Goal: Information Seeking & Learning: Find specific fact

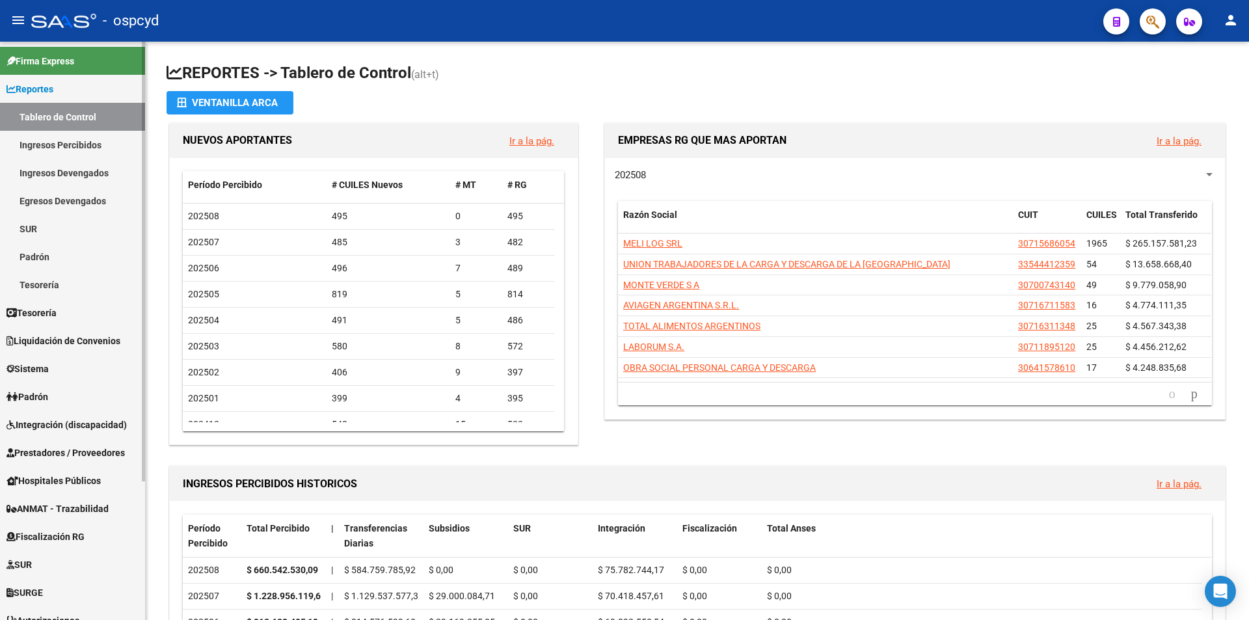
click at [53, 314] on span "Tesorería" at bounding box center [32, 313] width 50 height 14
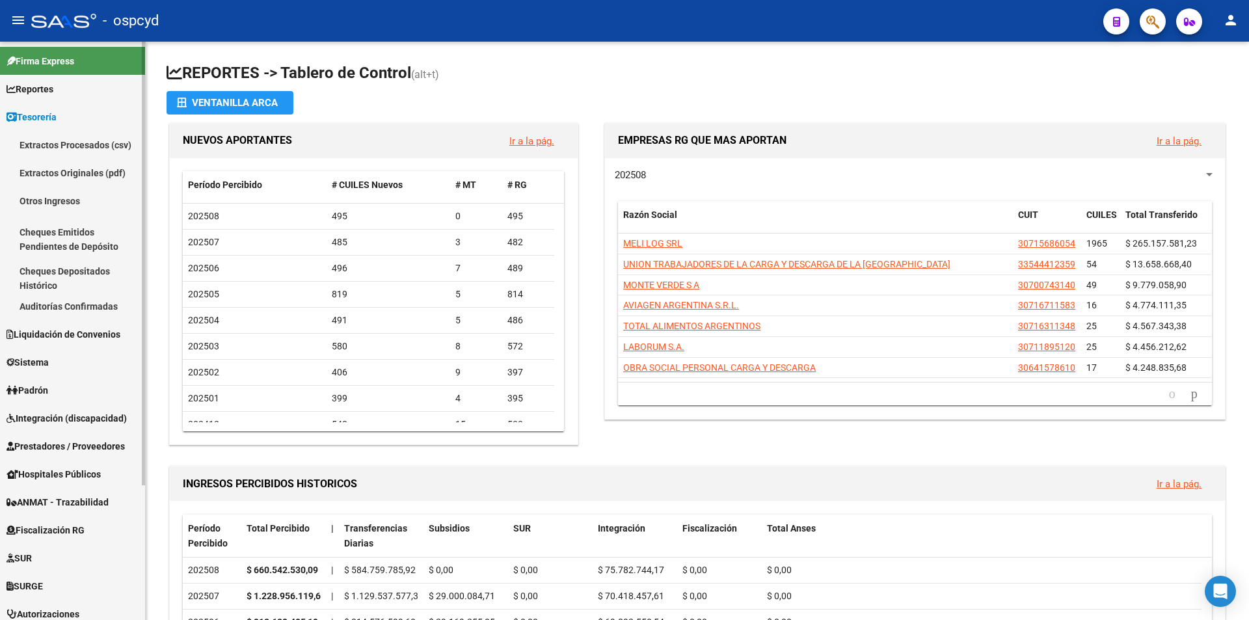
click at [64, 115] on link "Tesorería" at bounding box center [72, 117] width 145 height 28
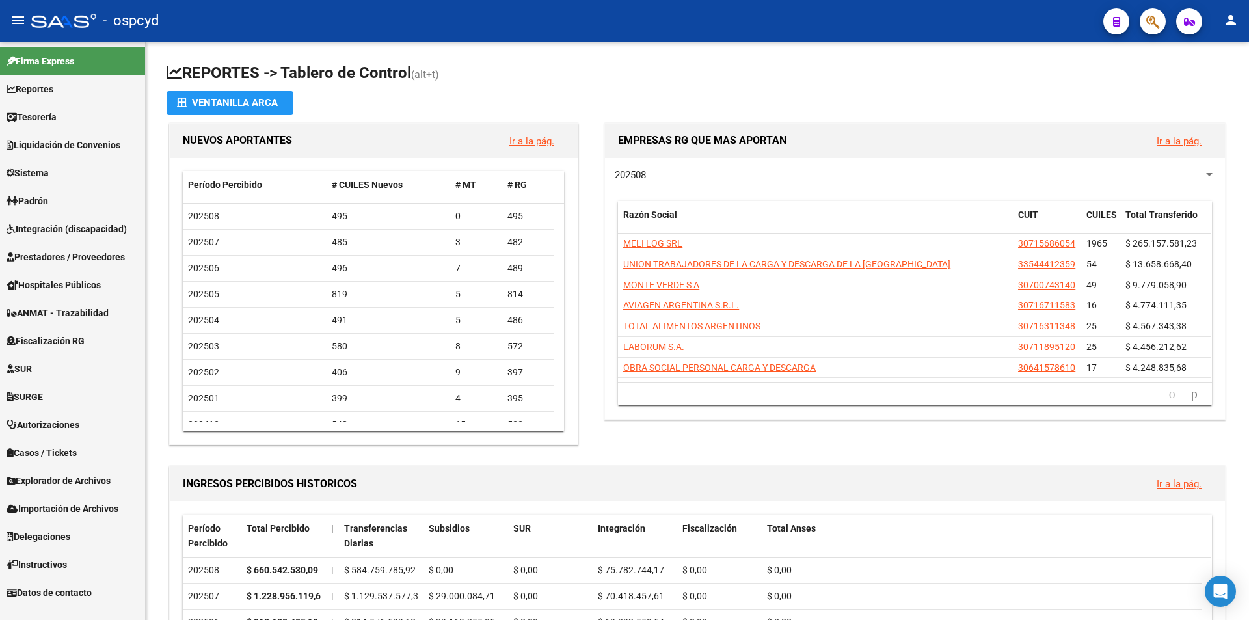
click at [43, 170] on span "Sistema" at bounding box center [28, 173] width 42 height 14
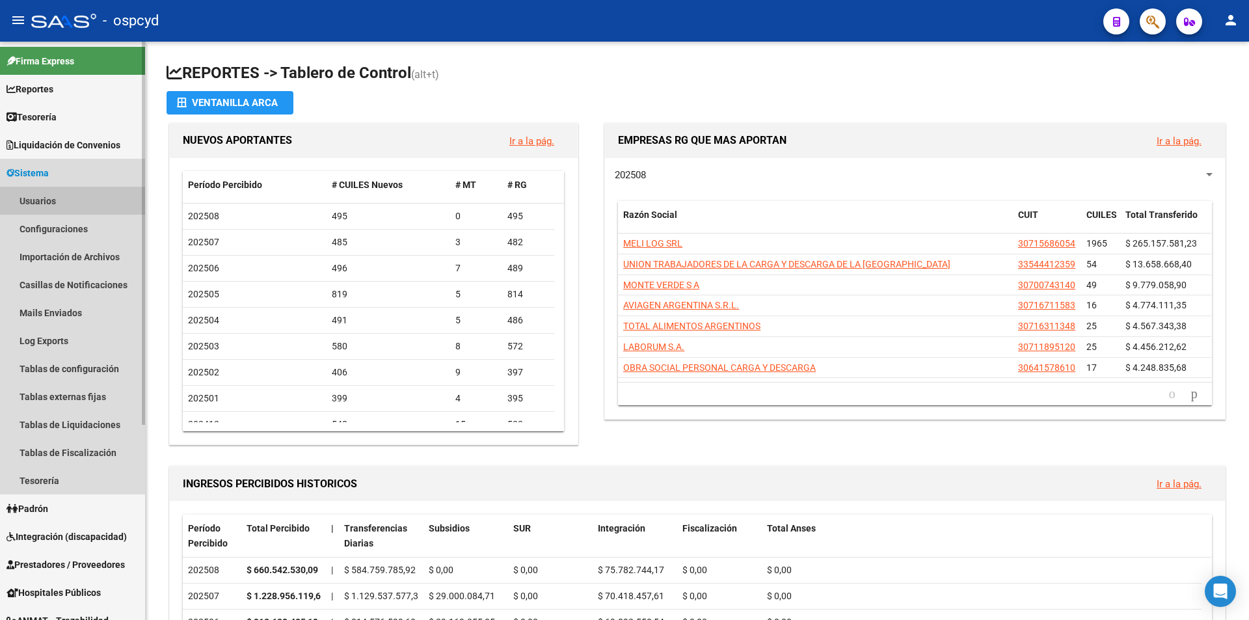
click at [51, 202] on link "Usuarios" at bounding box center [72, 201] width 145 height 28
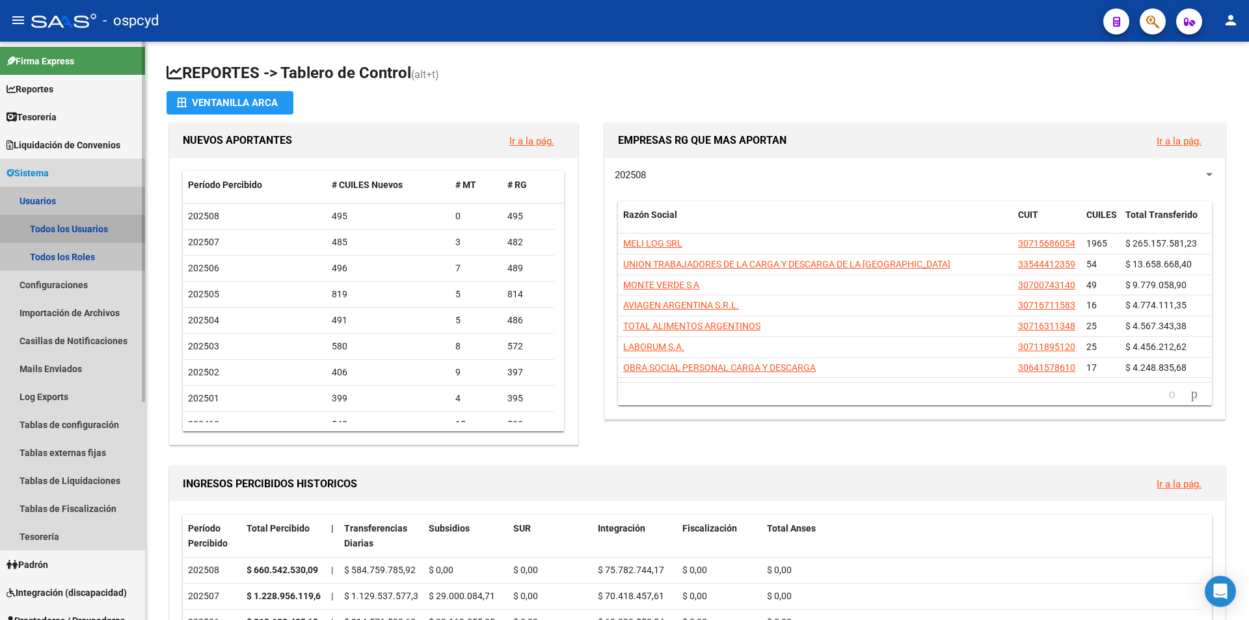
click at [61, 226] on link "Todos los Usuarios" at bounding box center [72, 229] width 145 height 28
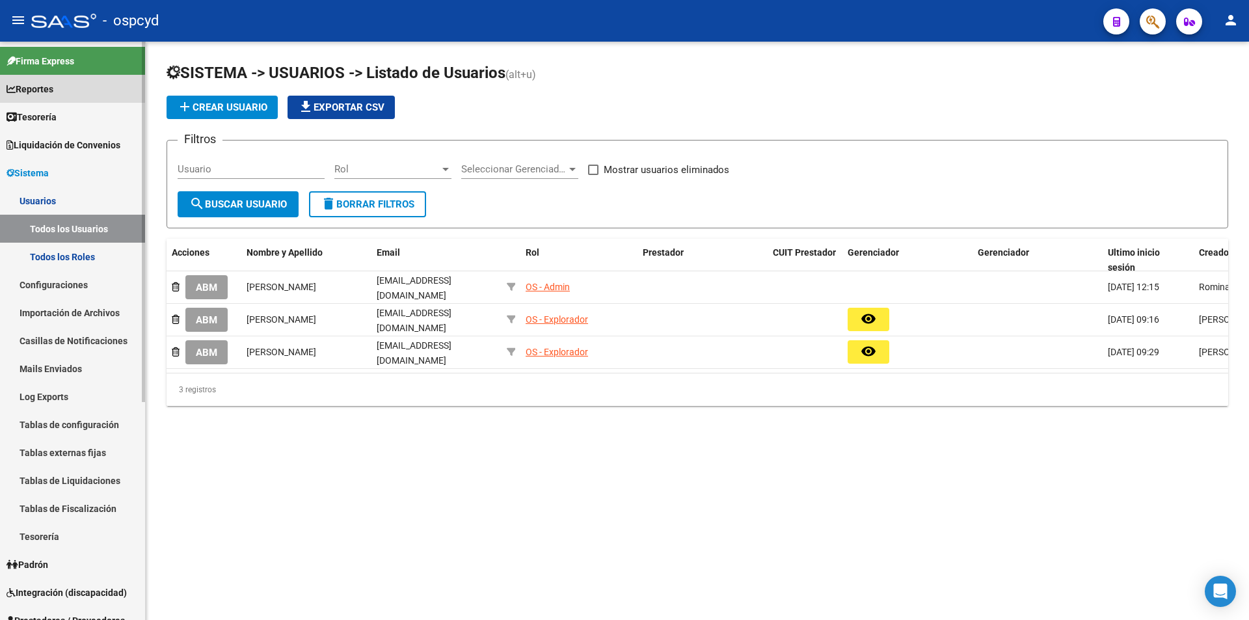
click at [67, 83] on link "Reportes" at bounding box center [72, 89] width 145 height 28
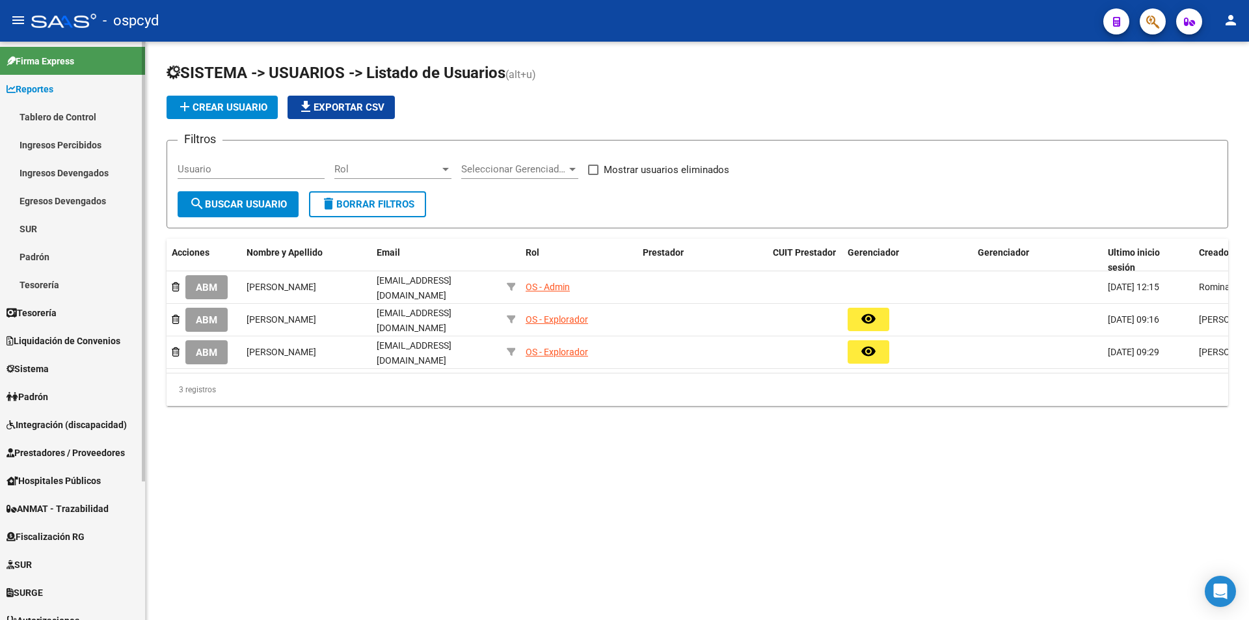
click at [53, 85] on span "Reportes" at bounding box center [30, 89] width 47 height 14
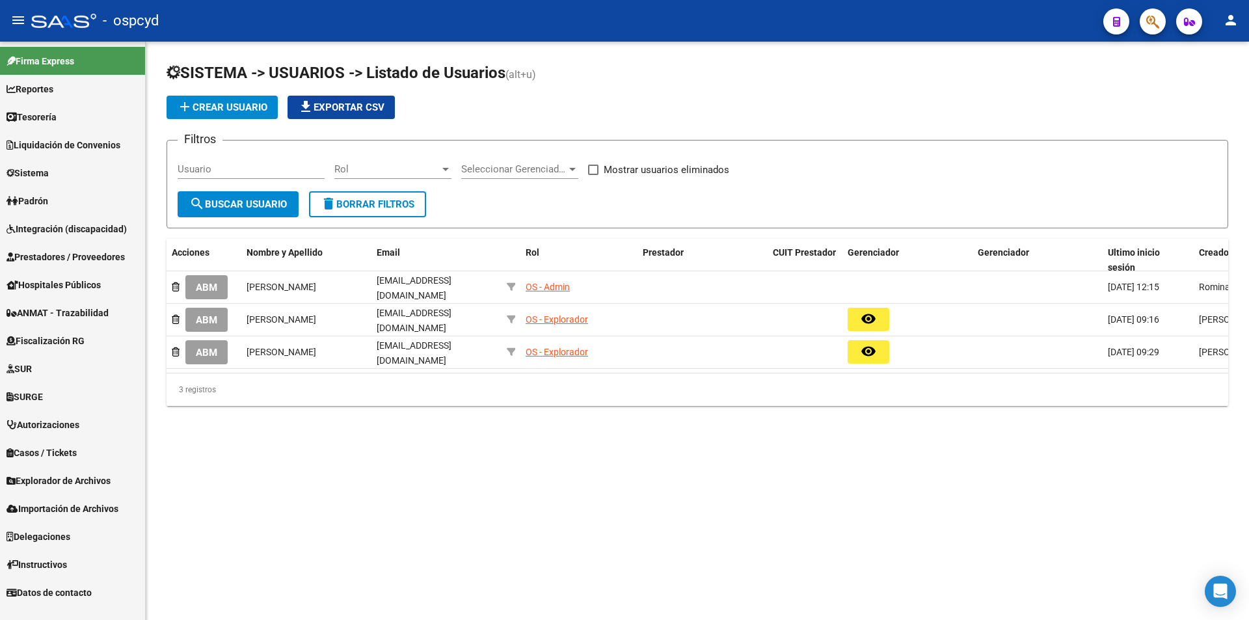
click at [54, 122] on span "Tesorería" at bounding box center [32, 117] width 50 height 14
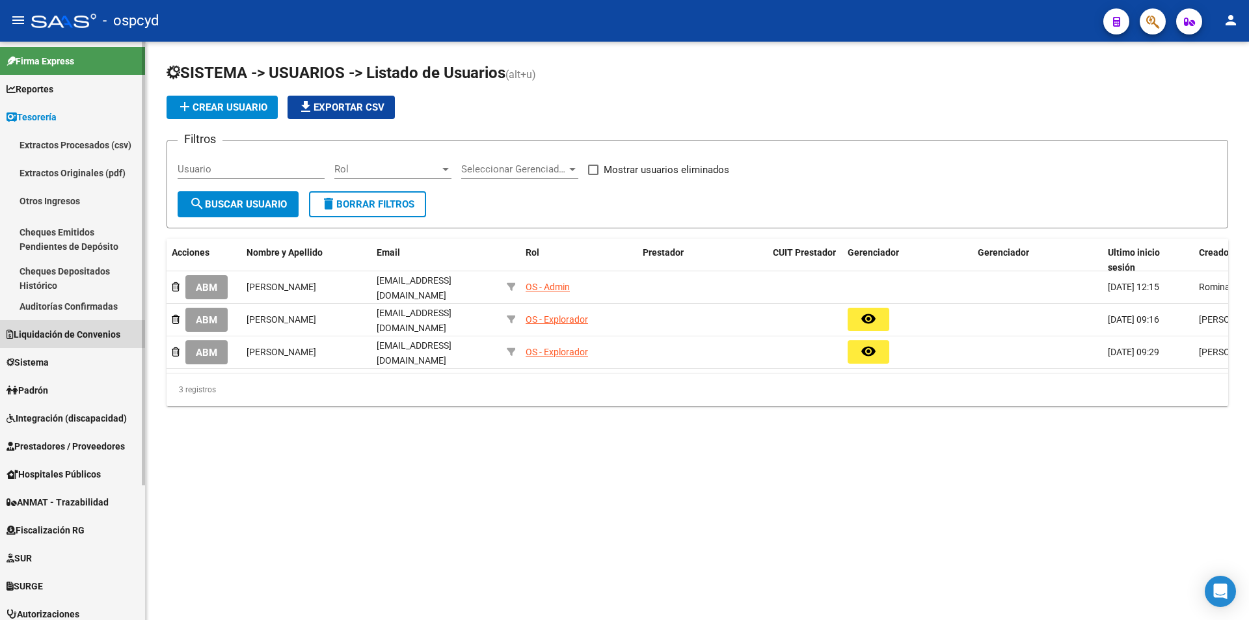
click at [69, 328] on span "Liquidación de Convenios" at bounding box center [64, 334] width 114 height 14
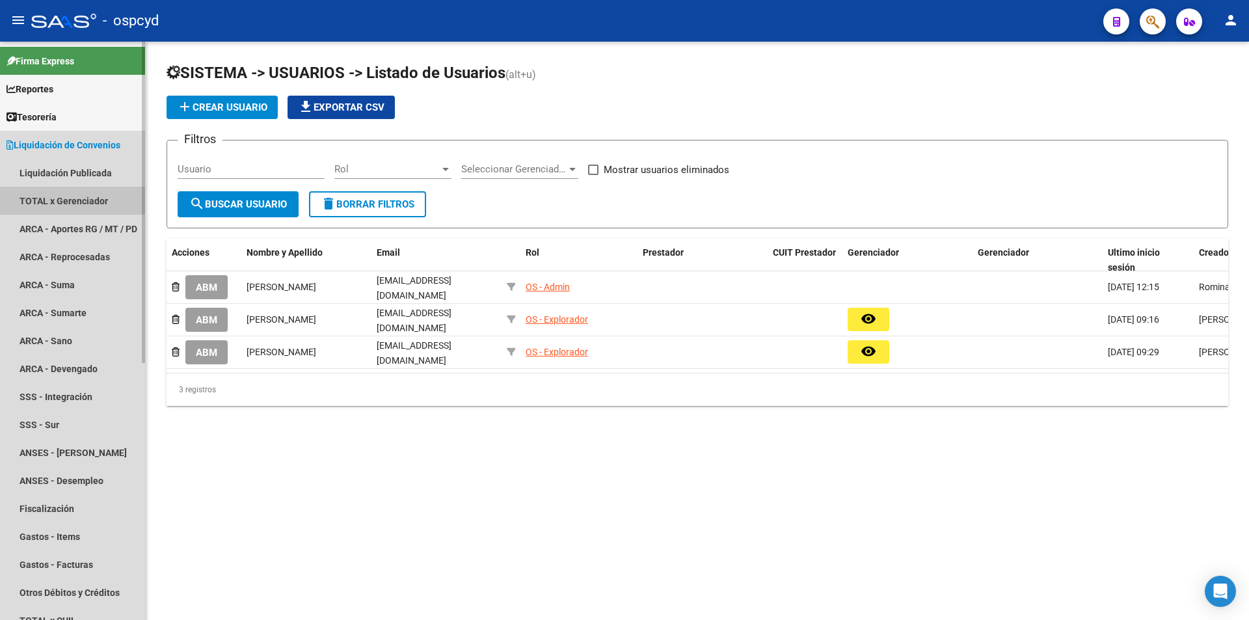
click at [51, 195] on link "TOTAL x Gerenciador" at bounding box center [72, 201] width 145 height 28
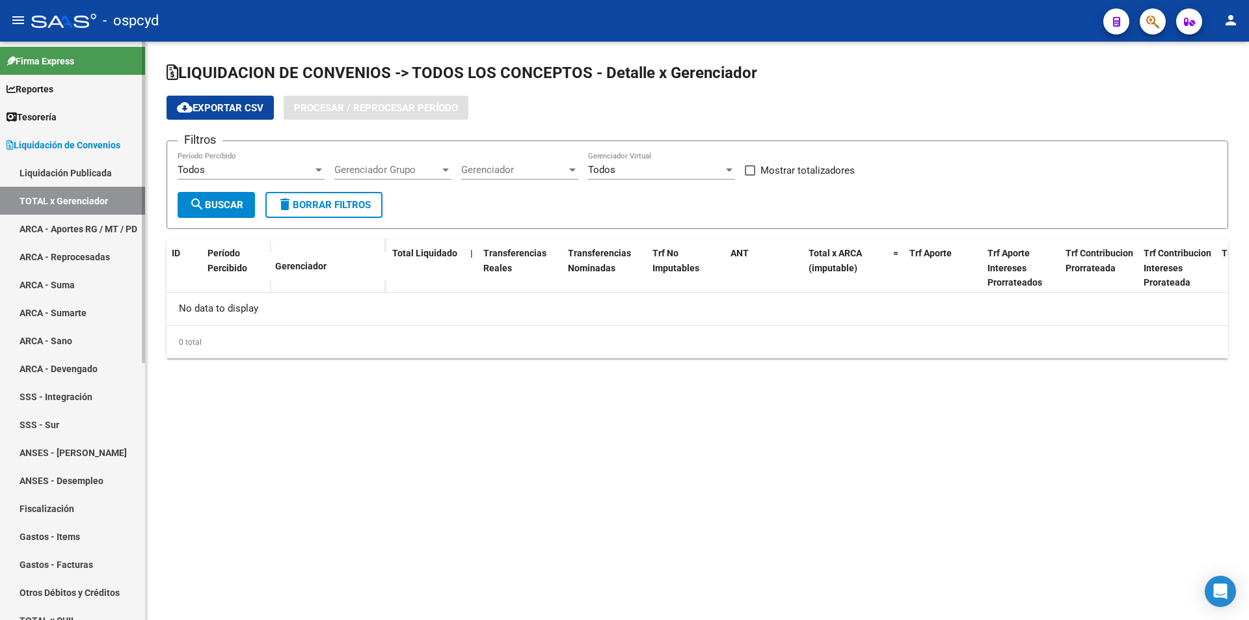
checkbox input "true"
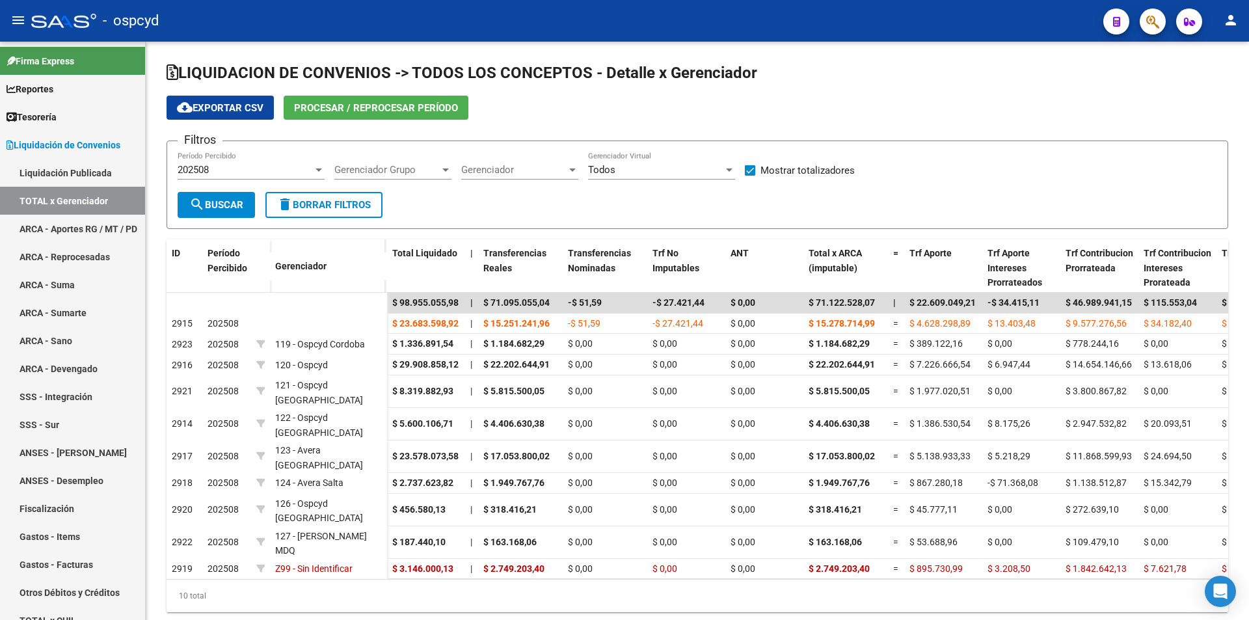
click at [323, 106] on span "Procesar / Reprocesar período" at bounding box center [376, 108] width 164 height 12
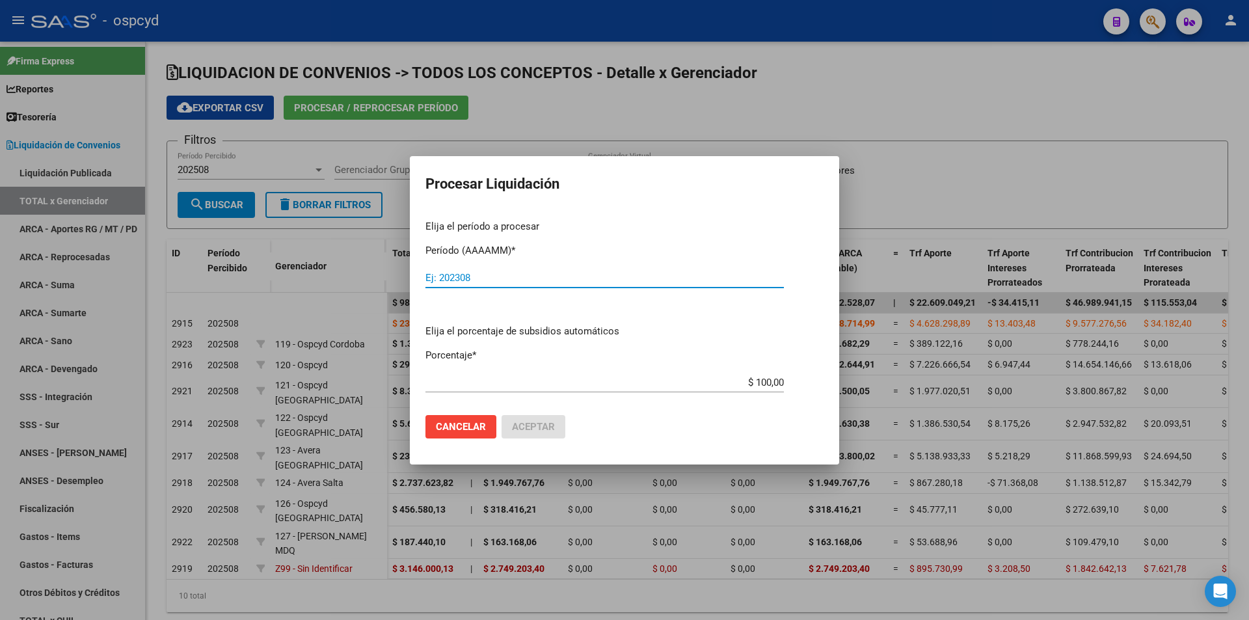
click at [510, 276] on input "Ej: 202308" at bounding box center [604, 278] width 358 height 12
type input "202508"
click at [520, 421] on span "Aceptar" at bounding box center [533, 427] width 43 height 12
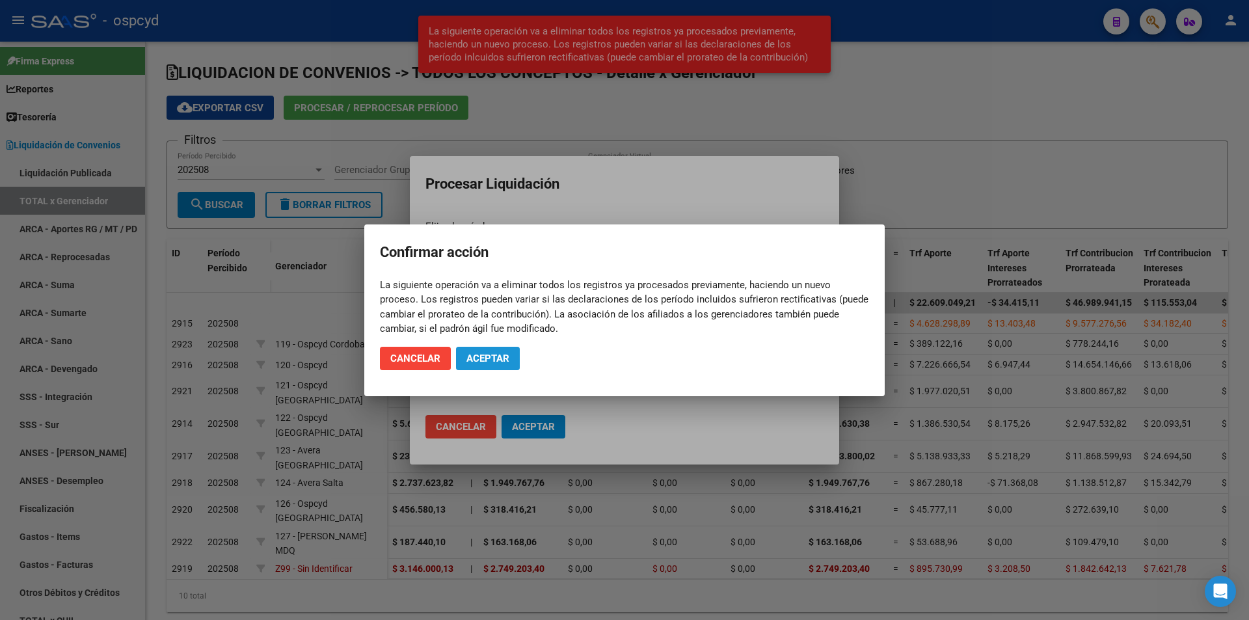
click at [499, 361] on span "Aceptar" at bounding box center [487, 359] width 43 height 12
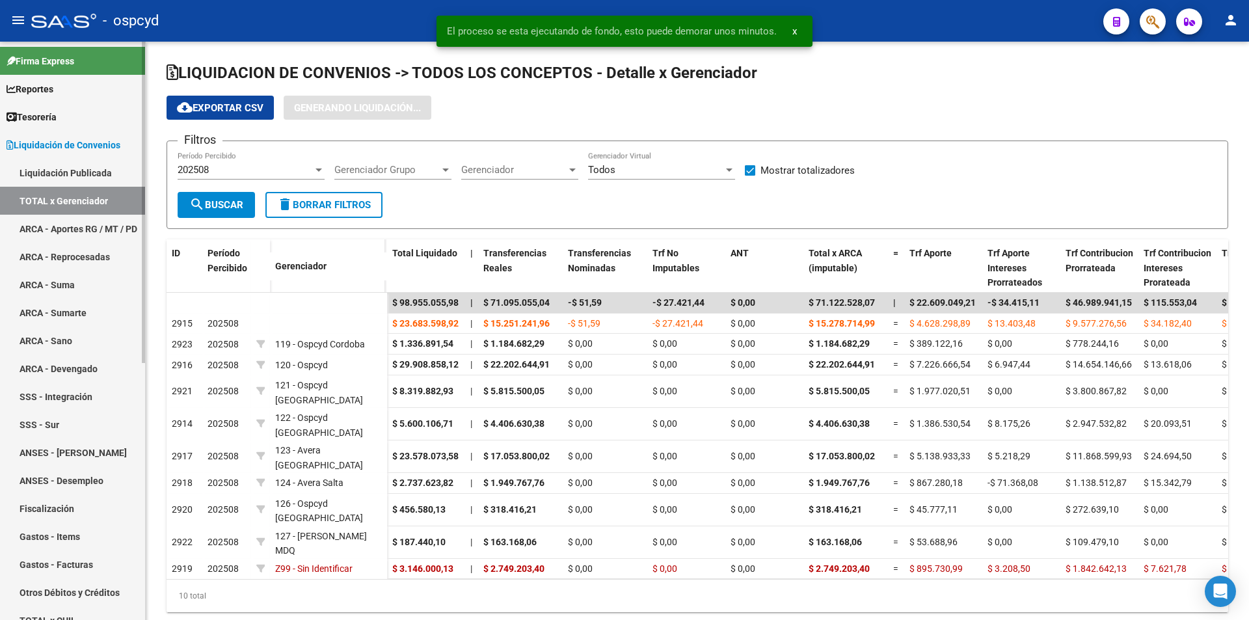
click at [52, 135] on link "Liquidación de Convenios" at bounding box center [72, 145] width 145 height 28
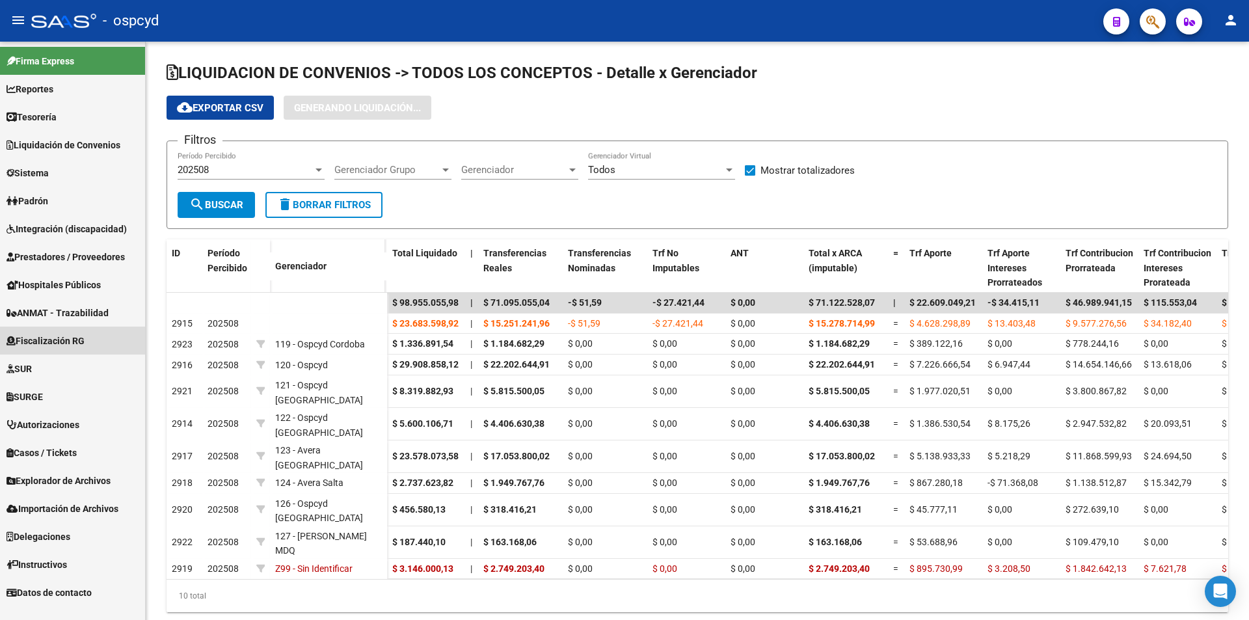
click at [62, 338] on span "Fiscalización RG" at bounding box center [46, 341] width 78 height 14
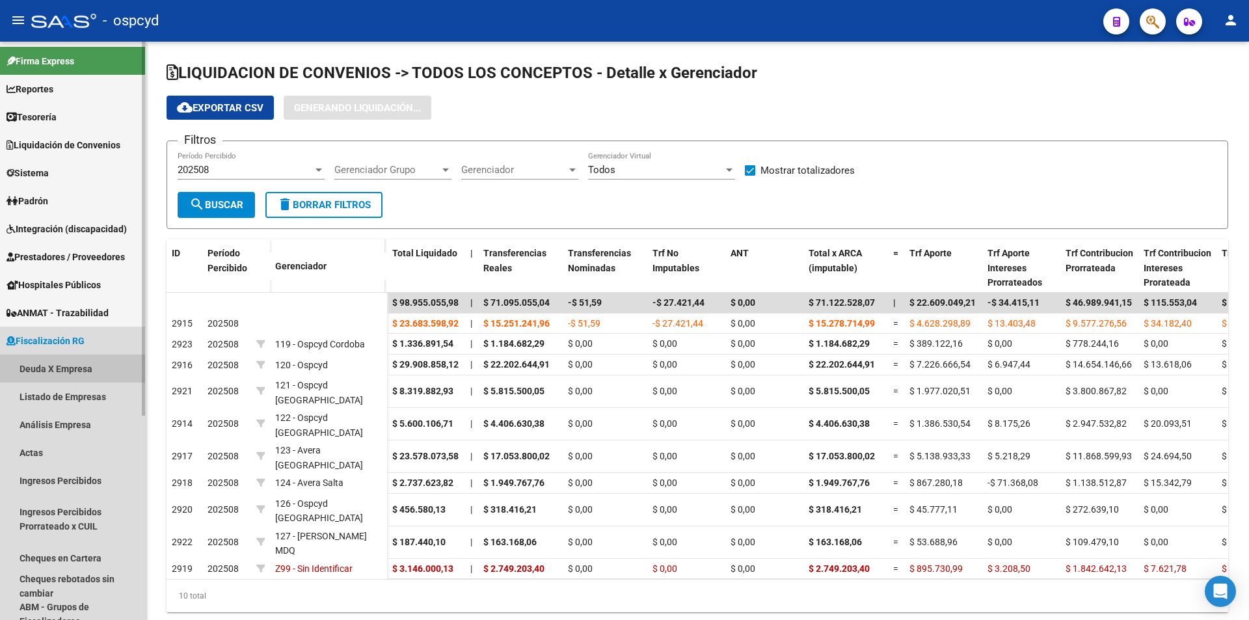
click at [72, 368] on link "Deuda X Empresa" at bounding box center [72, 369] width 145 height 28
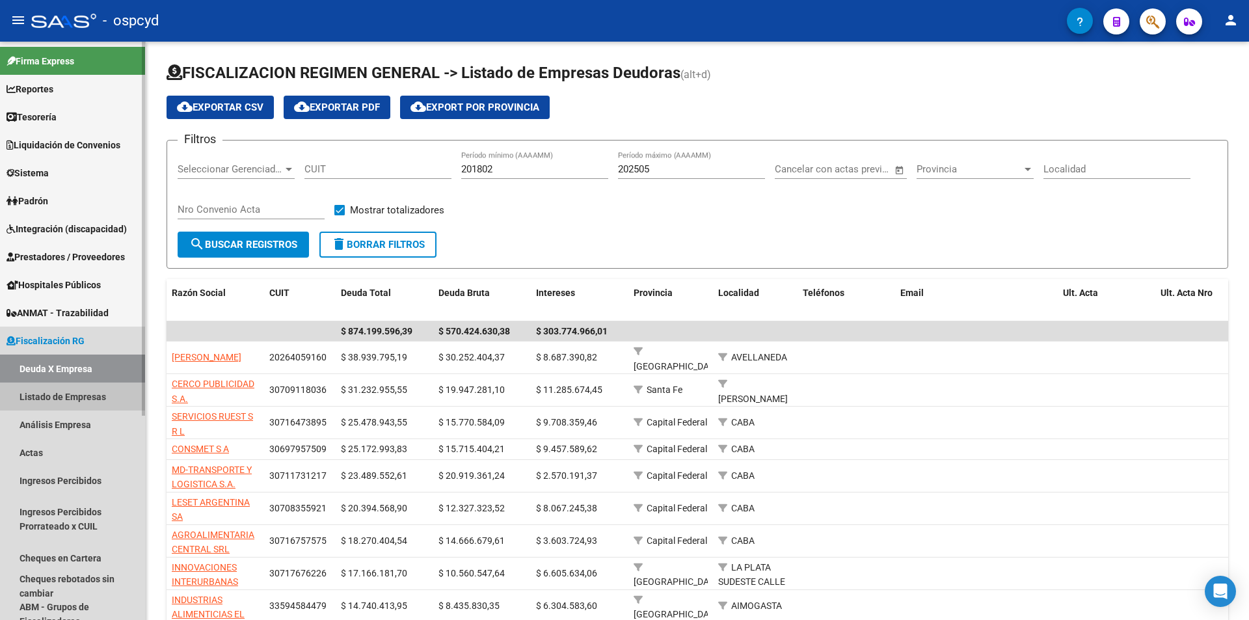
click at [50, 392] on link "Listado de Empresas" at bounding box center [72, 397] width 145 height 28
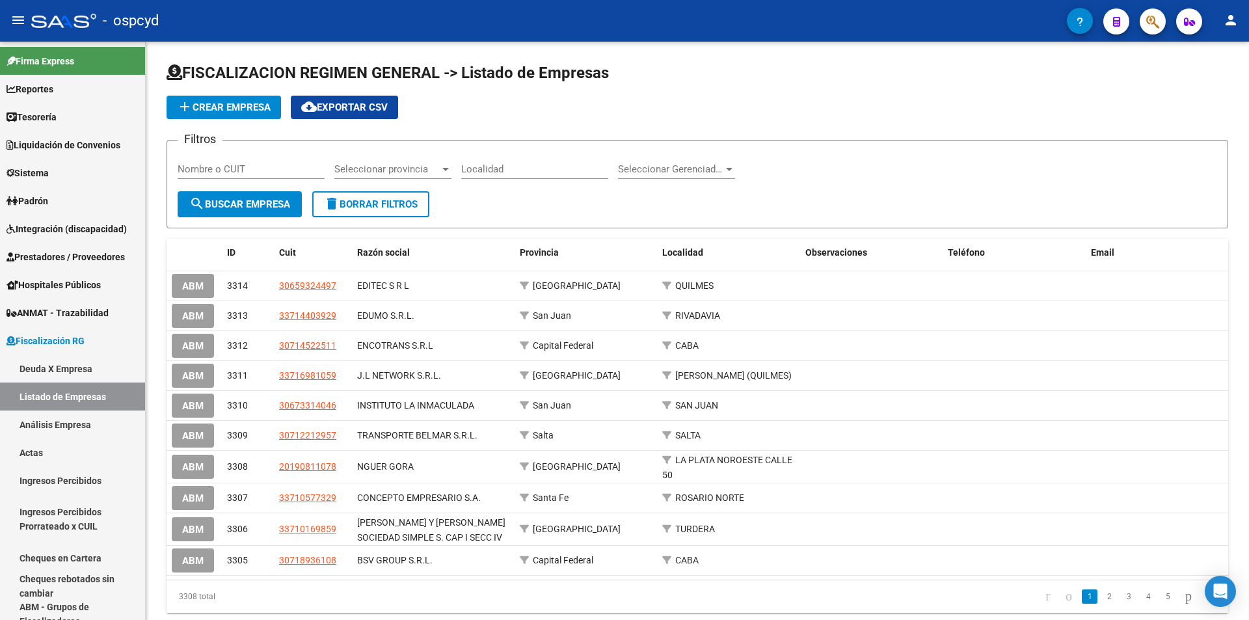
click at [254, 178] on div "Nombre o CUIT" at bounding box center [251, 165] width 147 height 28
click at [260, 209] on span "search Buscar Empresa" at bounding box center [239, 204] width 101 height 12
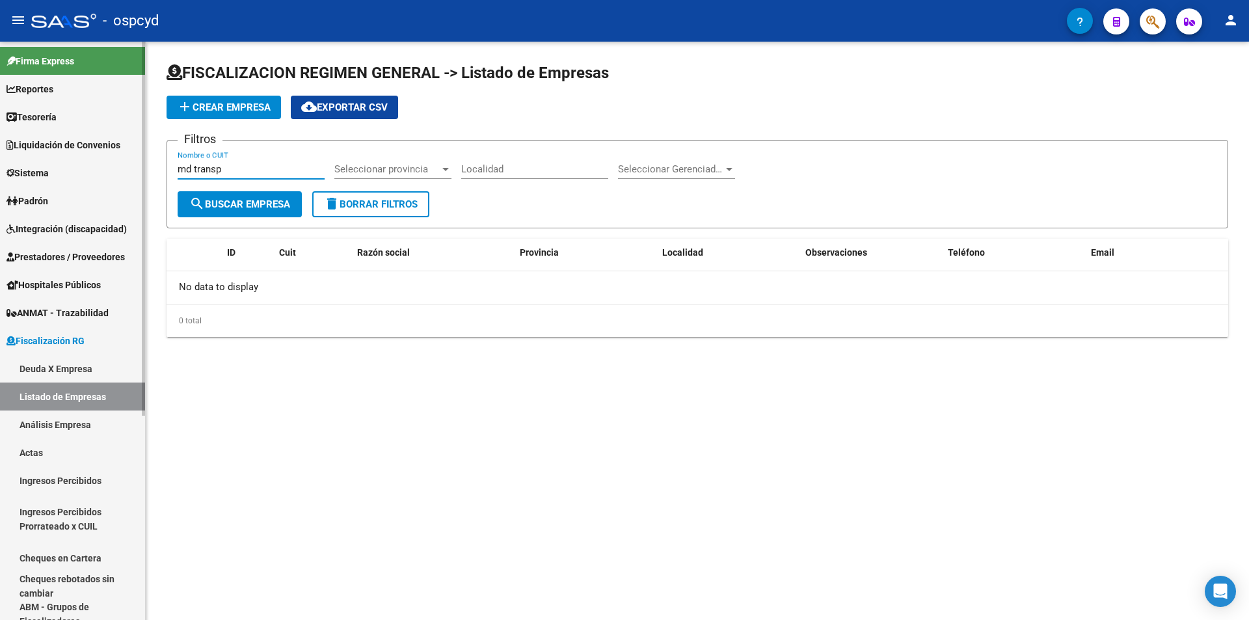
drag, startPoint x: 245, startPoint y: 172, endPoint x: 131, endPoint y: 159, distance: 114.6
click at [138, 158] on mat-sidenav-container "Firma Express Reportes Tablero de Control Ingresos Percibidos Análisis de todos…" at bounding box center [624, 331] width 1249 height 578
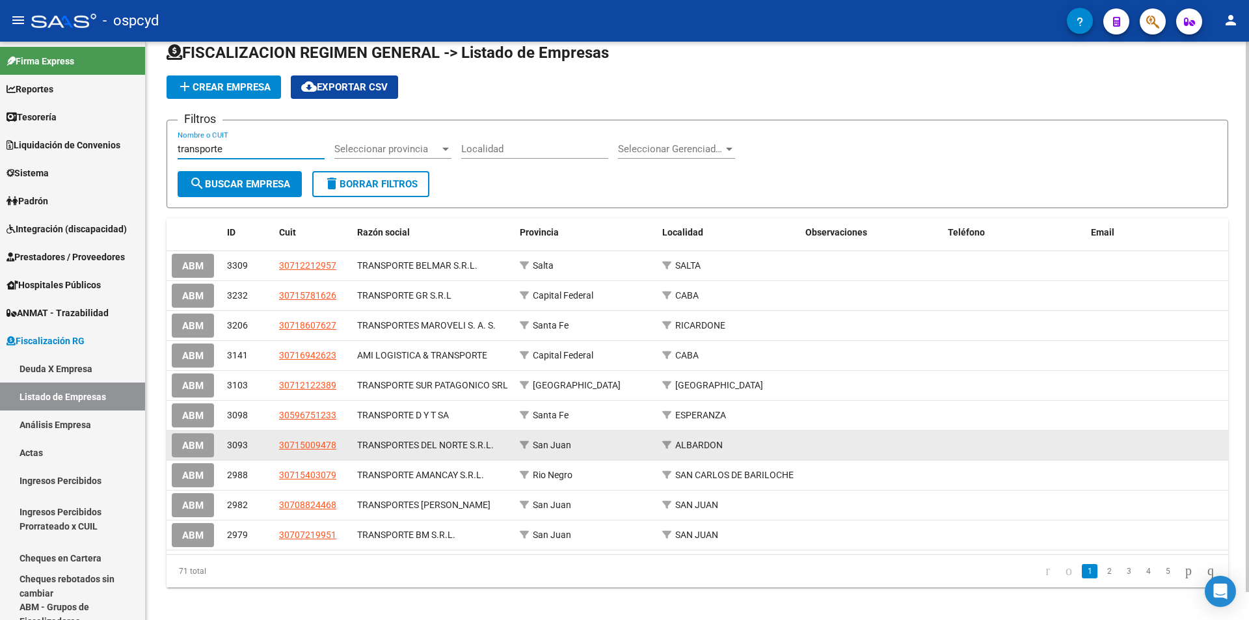
scroll to position [29, 0]
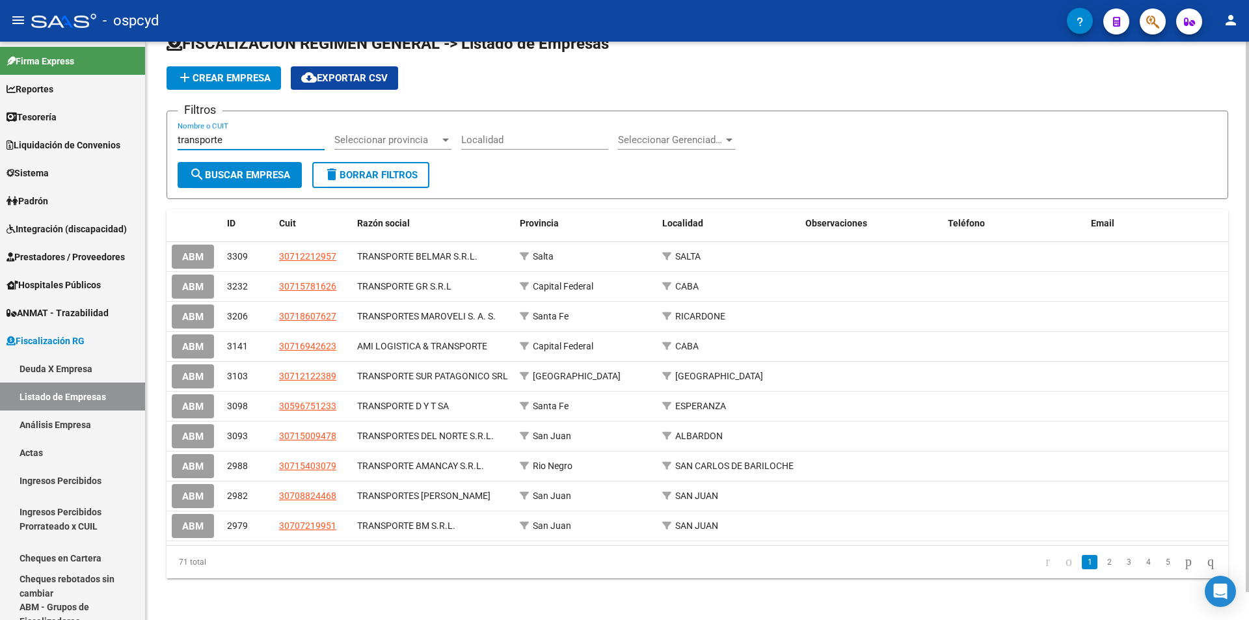
click at [181, 134] on input "transporte" at bounding box center [251, 140] width 147 height 12
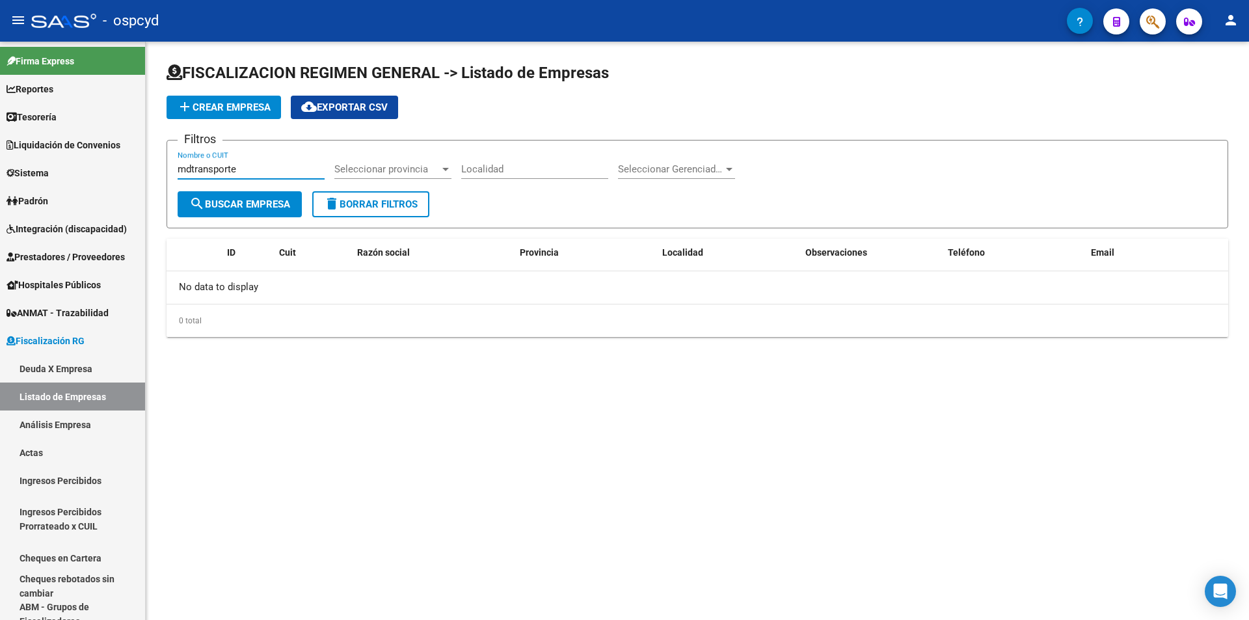
scroll to position [0, 0]
type input "e"
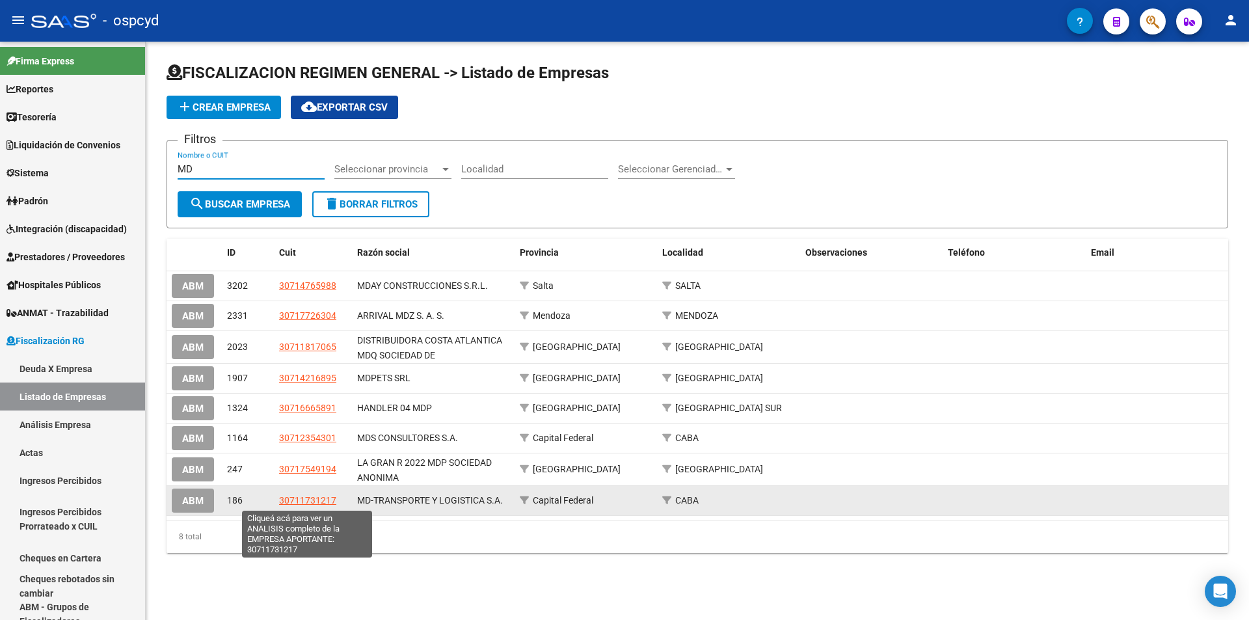
type input "MD"
click at [314, 499] on span "30711731217" at bounding box center [307, 500] width 57 height 10
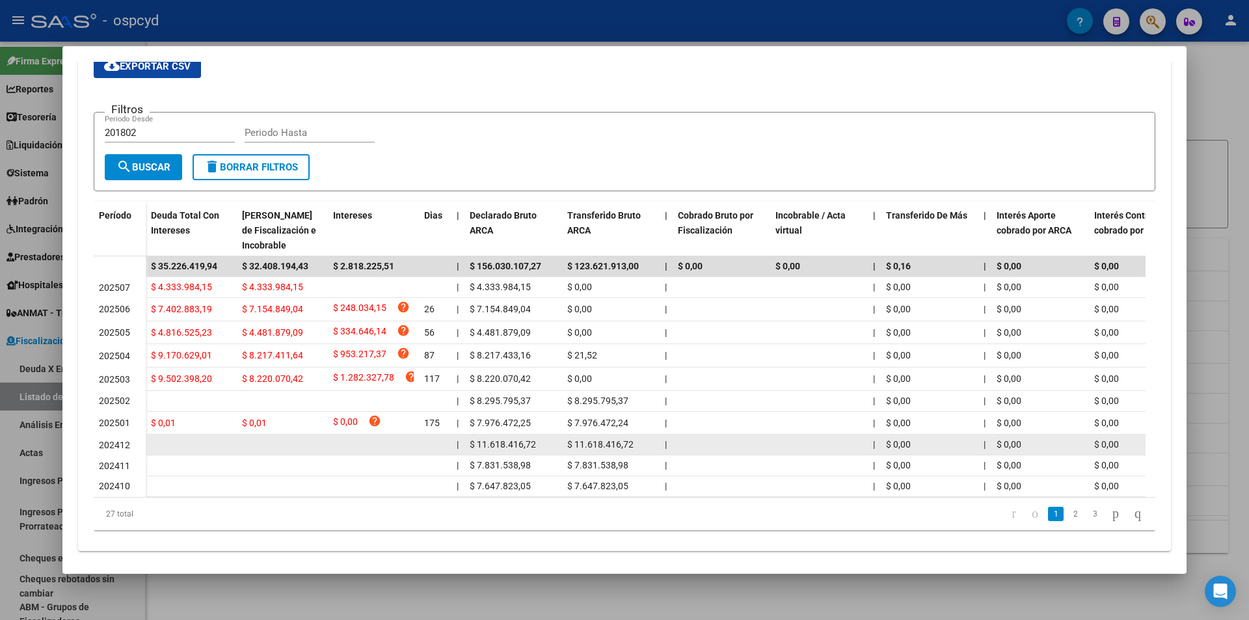
scroll to position [253, 0]
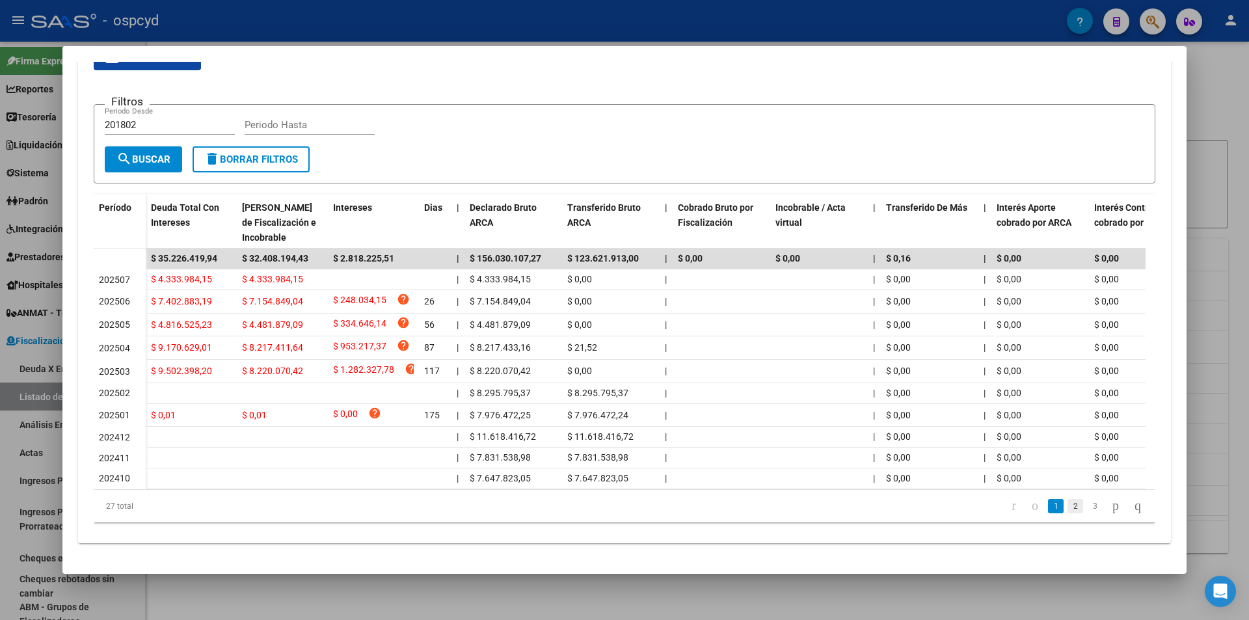
click at [1068, 506] on link "2" at bounding box center [1076, 506] width 16 height 14
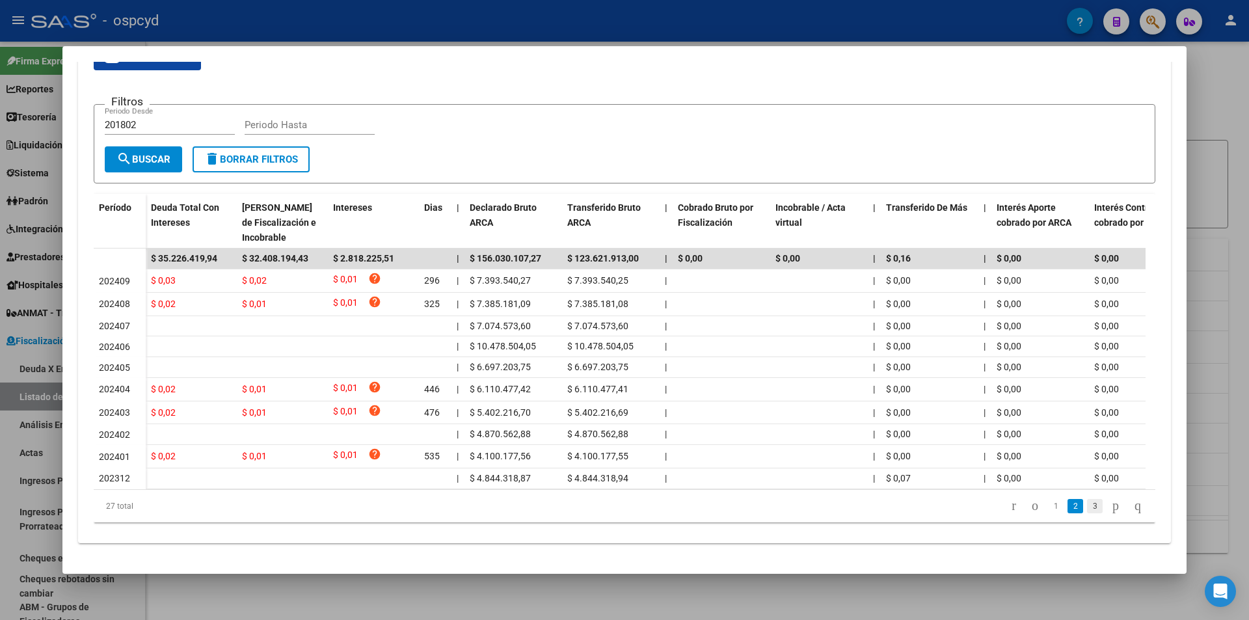
click at [1087, 506] on link "3" at bounding box center [1095, 506] width 16 height 14
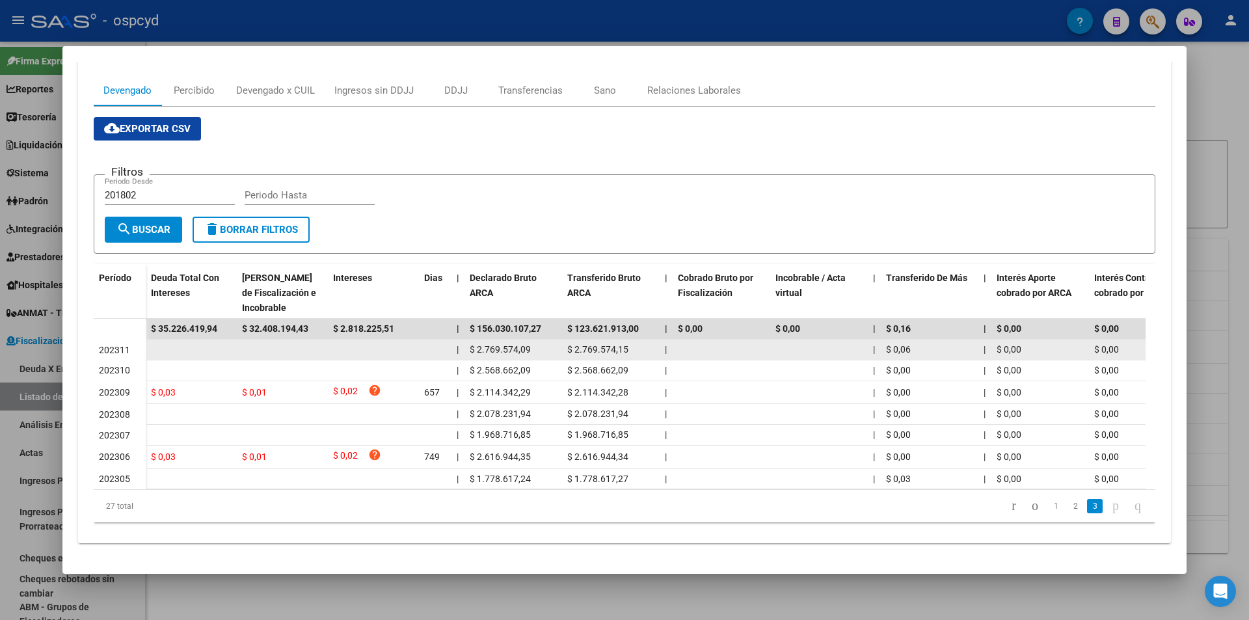
scroll to position [182, 0]
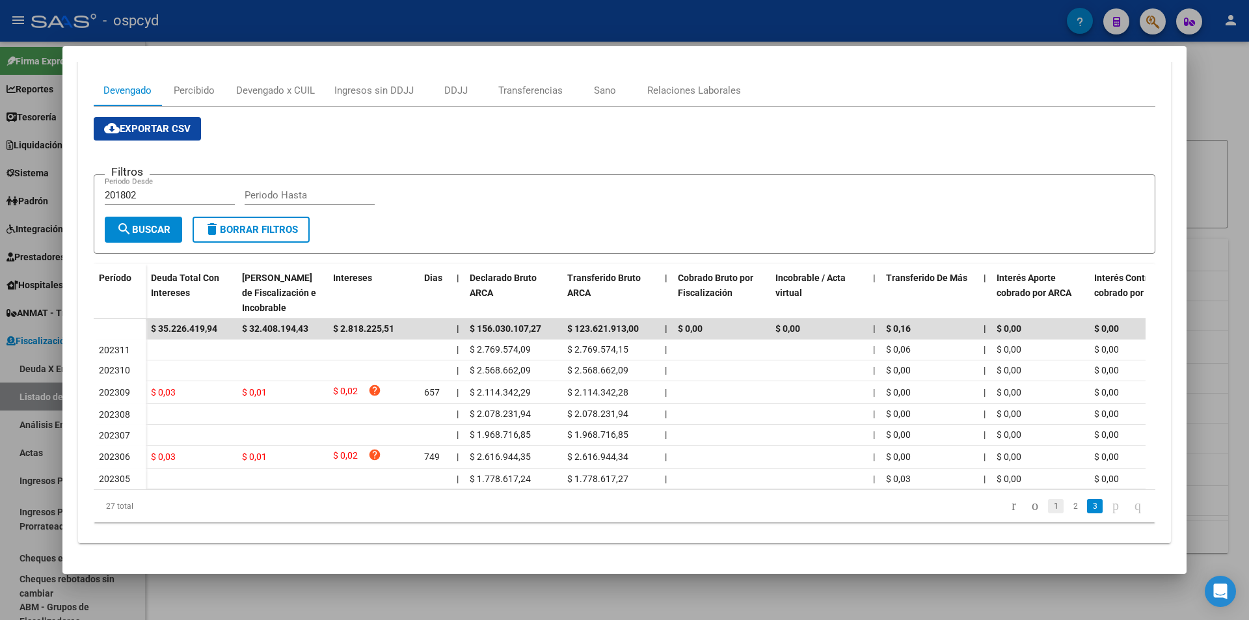
click at [1048, 512] on link "1" at bounding box center [1056, 506] width 16 height 14
